Goal: Task Accomplishment & Management: Use online tool/utility

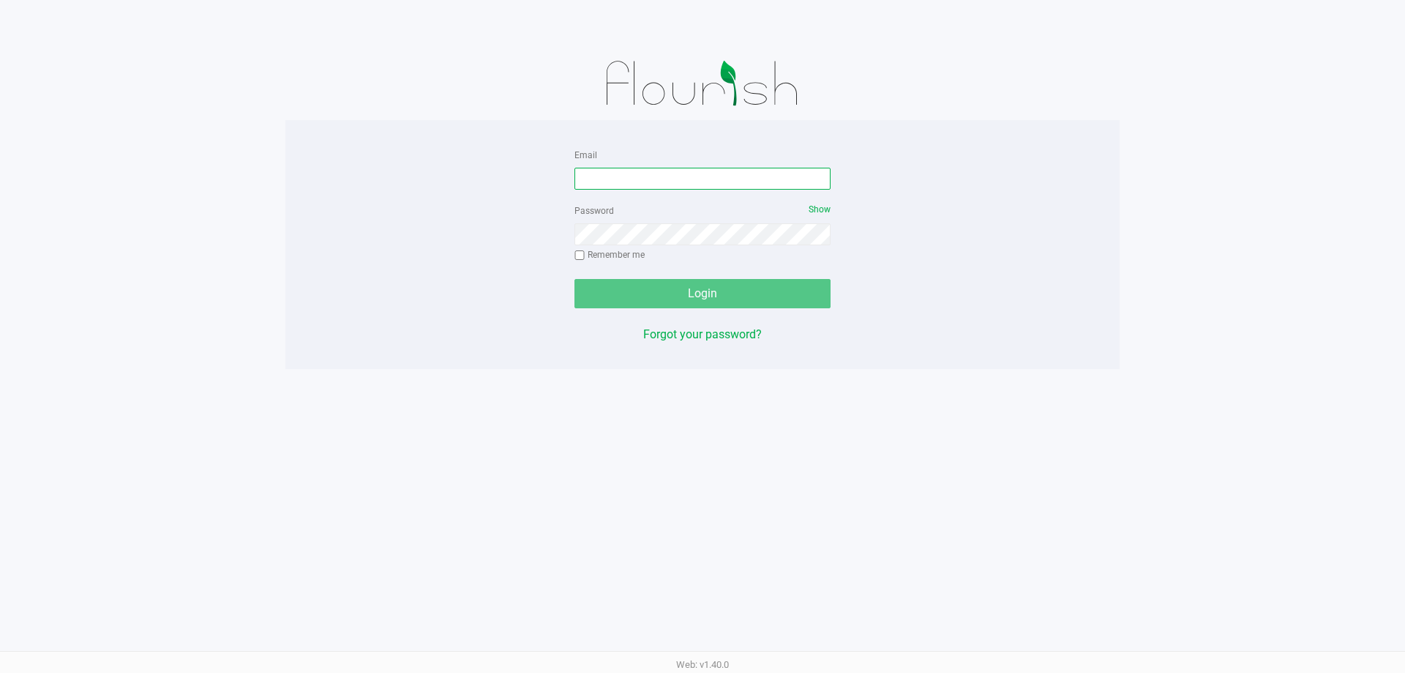
click at [730, 177] on input "Email" at bounding box center [703, 179] width 256 height 22
type input "[EMAIL_ADDRESS][DOMAIN_NAME]"
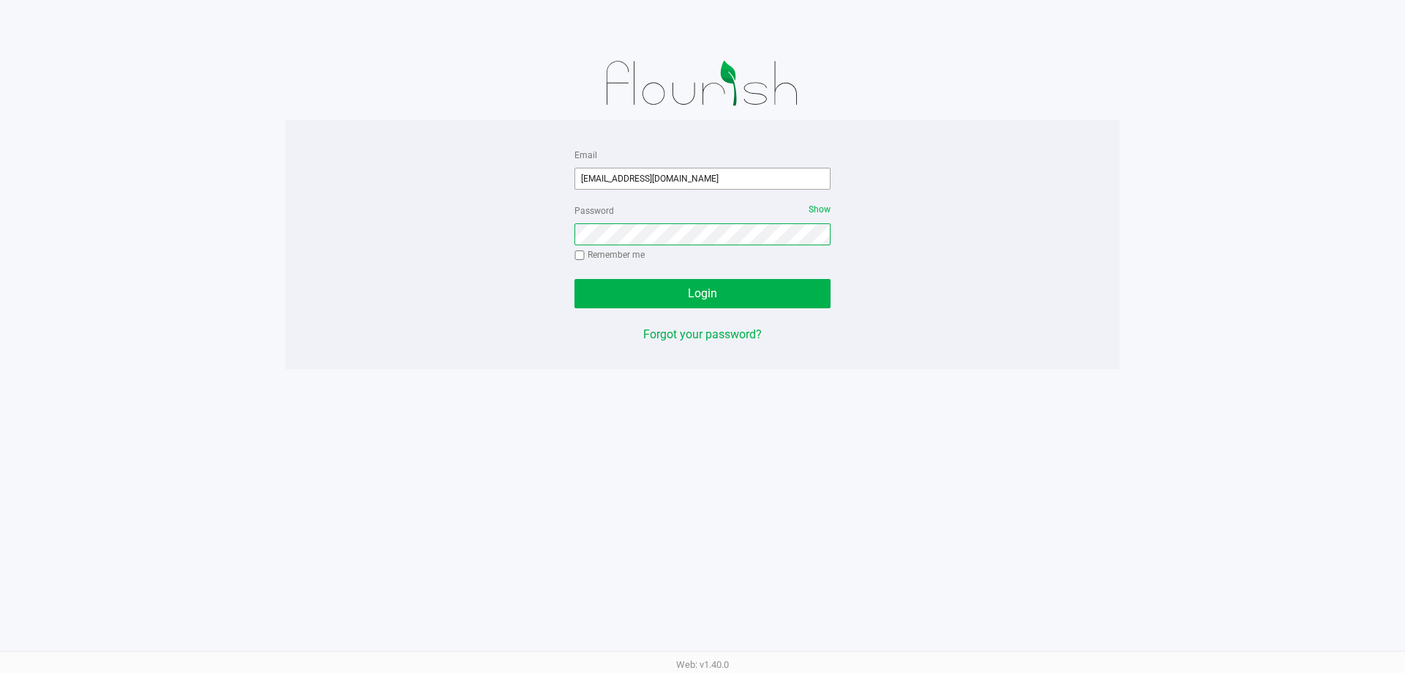
click at [575, 279] on button "Login" at bounding box center [703, 293] width 256 height 29
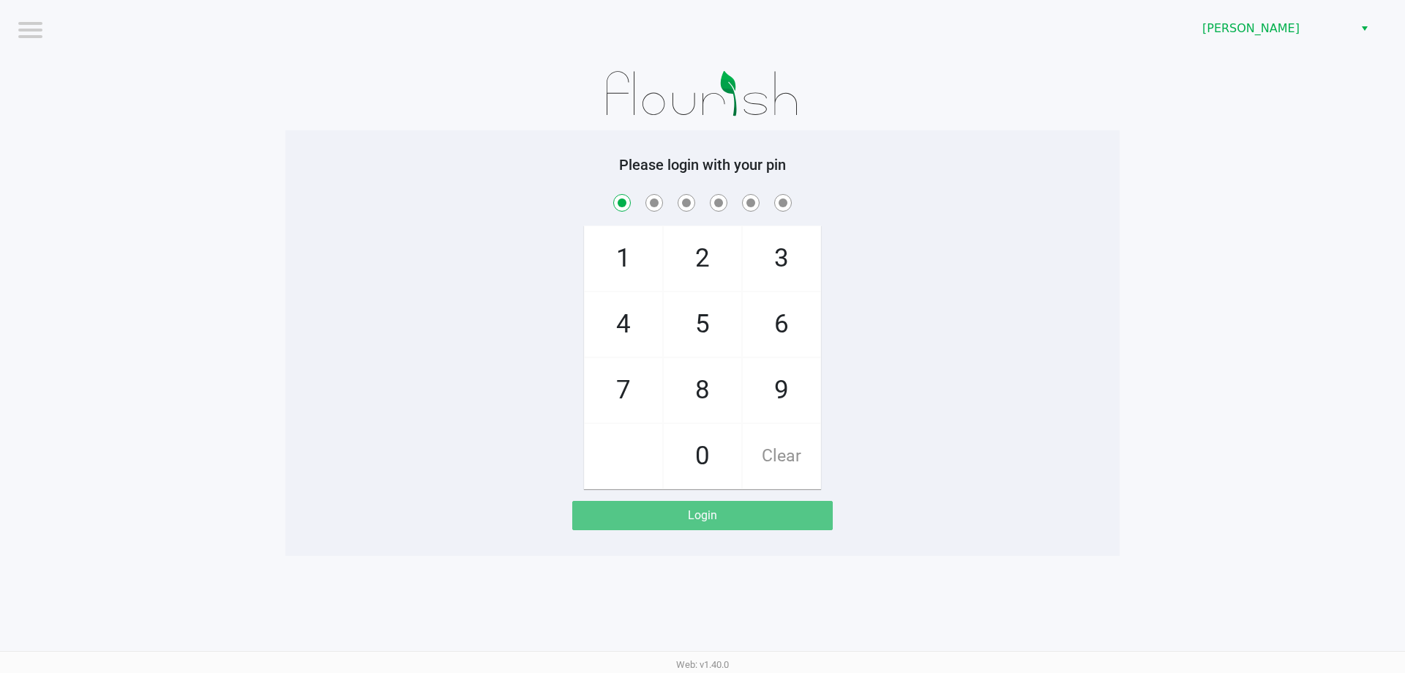
checkbox input "true"
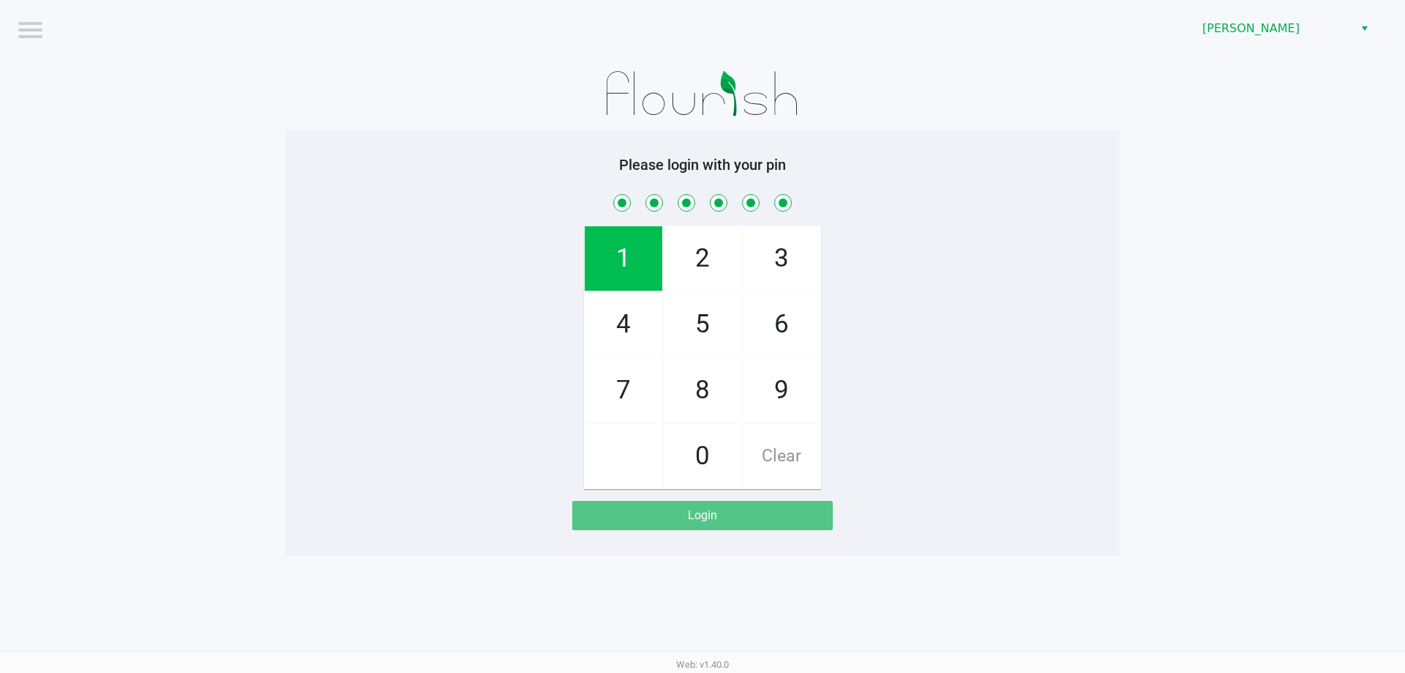
checkbox input "true"
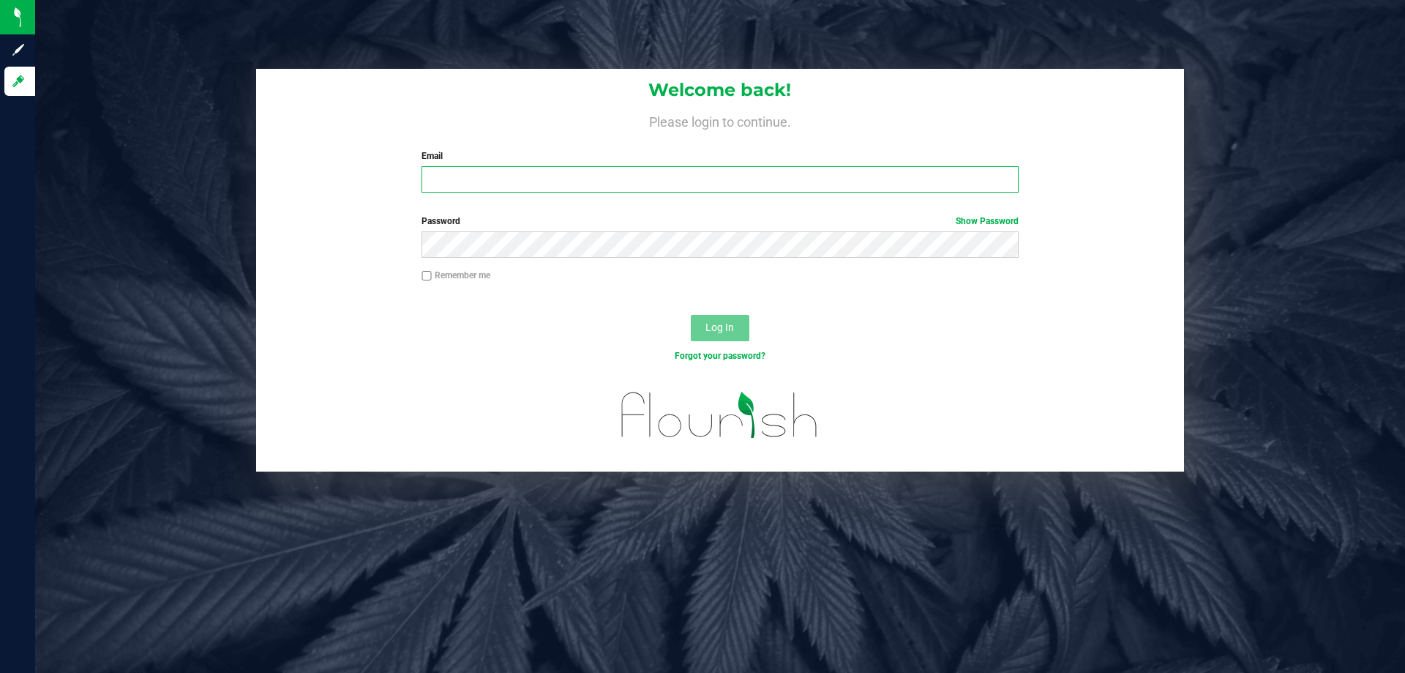
click at [635, 180] on input "Email" at bounding box center [720, 179] width 596 height 26
type input "kgarcia@liveparallel.com"
click at [691, 315] on button "Log In" at bounding box center [720, 328] width 59 height 26
